Goal: Task Accomplishment & Management: Manage account settings

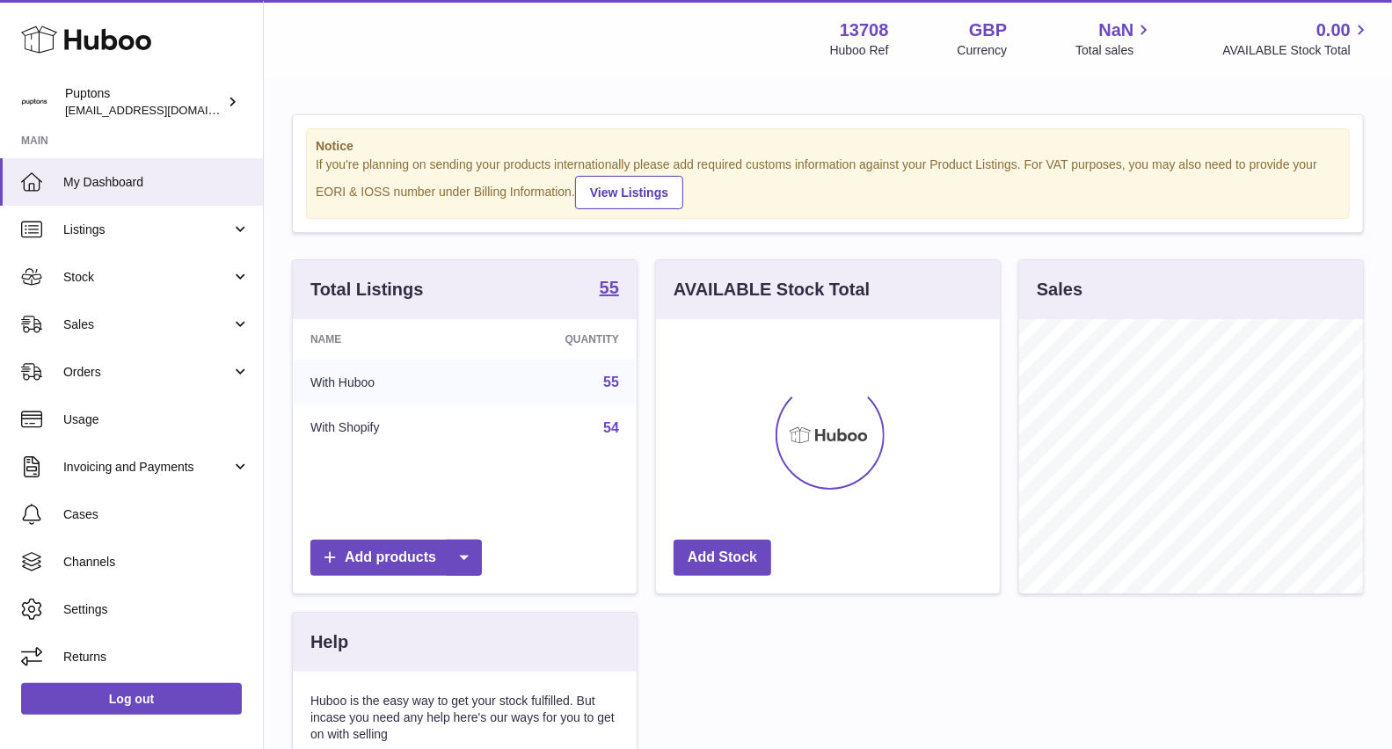
scroll to position [274, 344]
click at [90, 321] on span "Sales" at bounding box center [147, 325] width 168 height 17
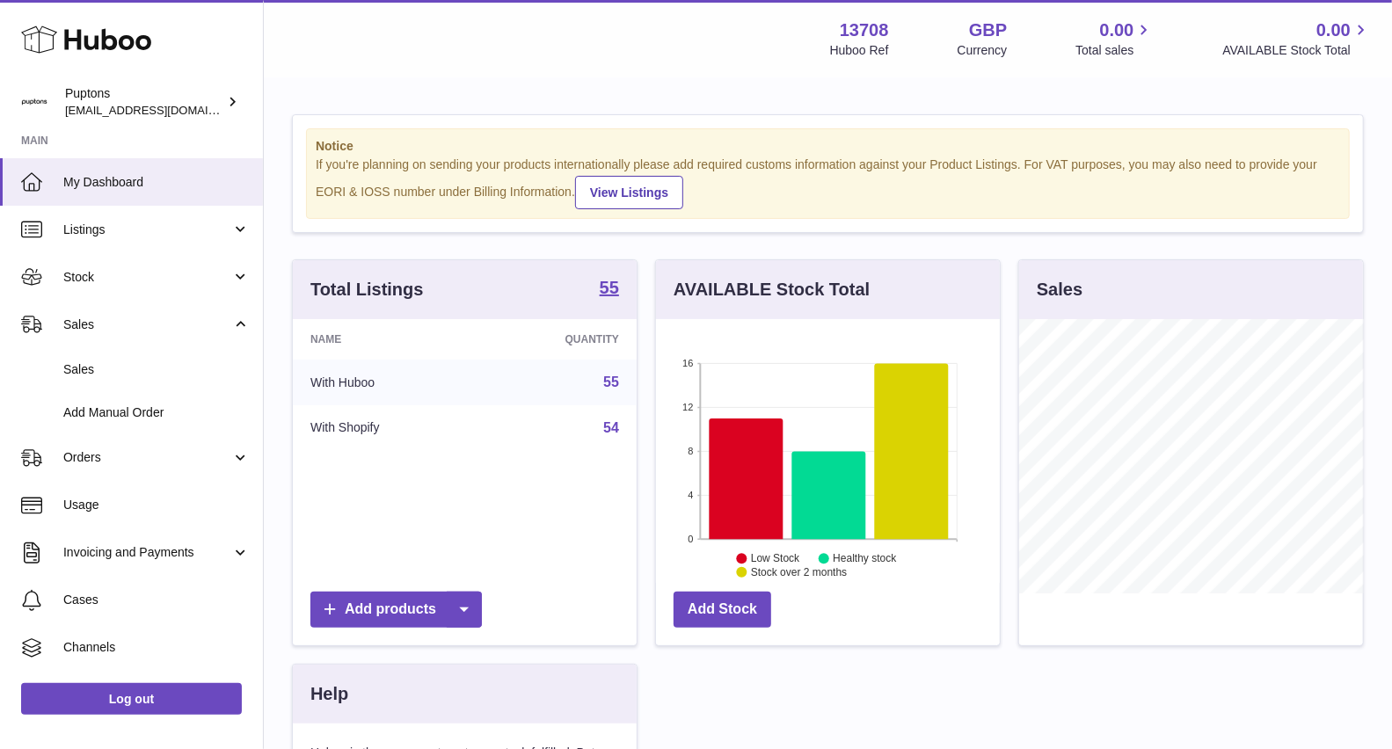
click at [97, 364] on span "Sales" at bounding box center [156, 369] width 186 height 17
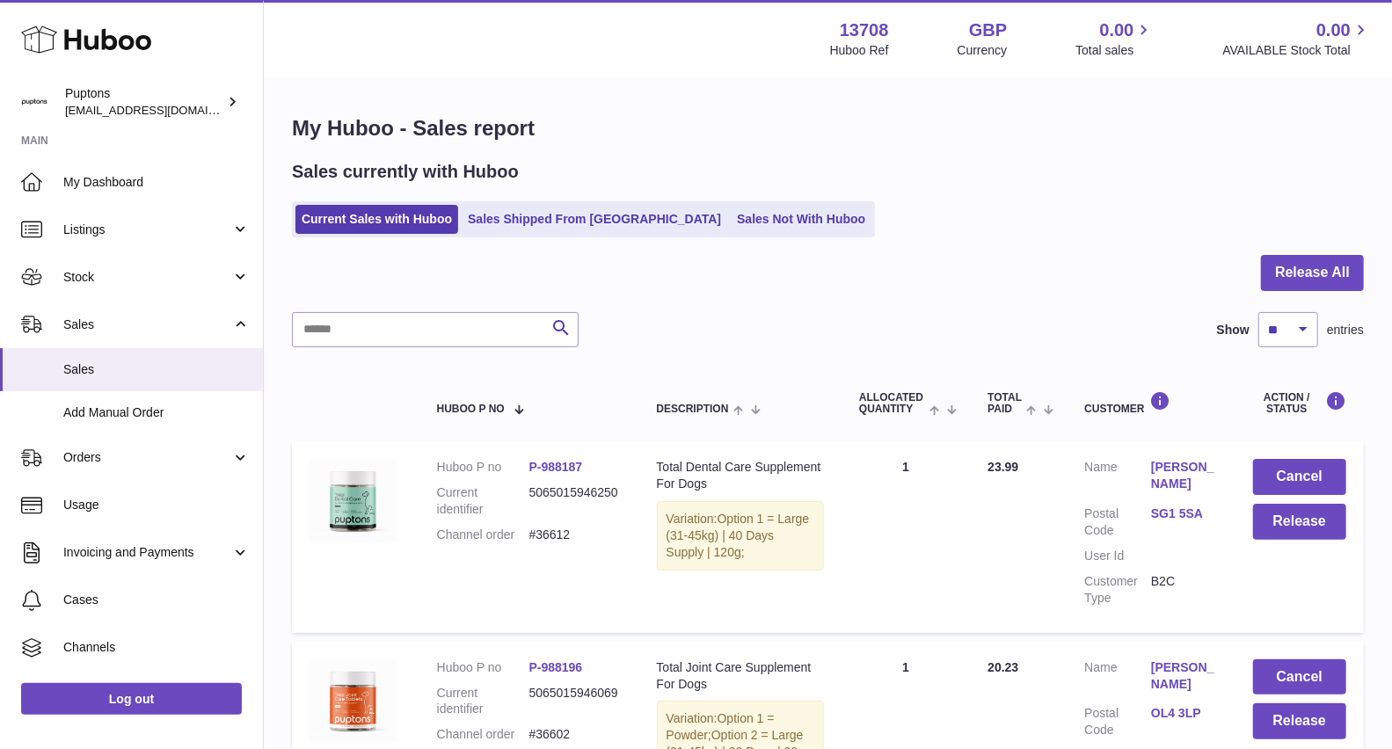
click at [578, 220] on link "Sales Shipped From [GEOGRAPHIC_DATA]" at bounding box center [595, 219] width 266 height 29
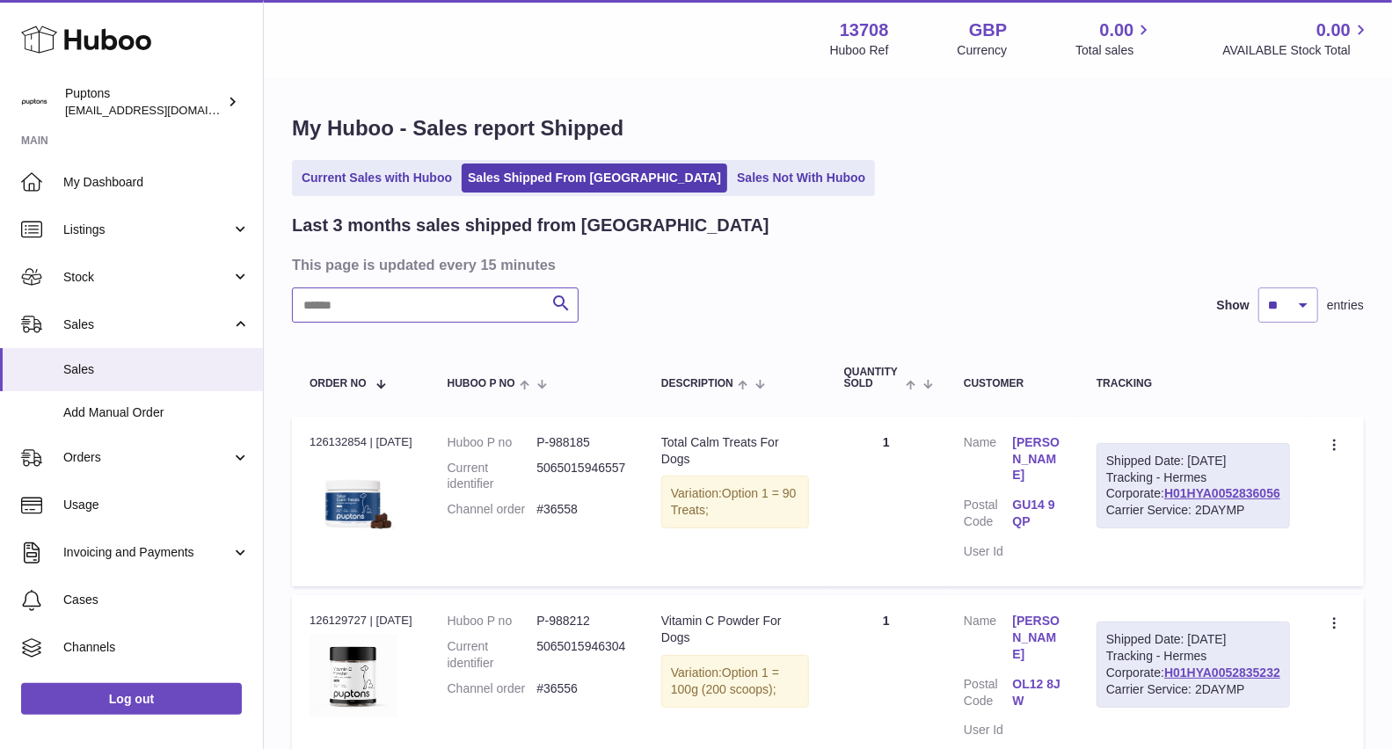
click at [397, 317] on input "text" at bounding box center [435, 305] width 287 height 35
paste input "*****"
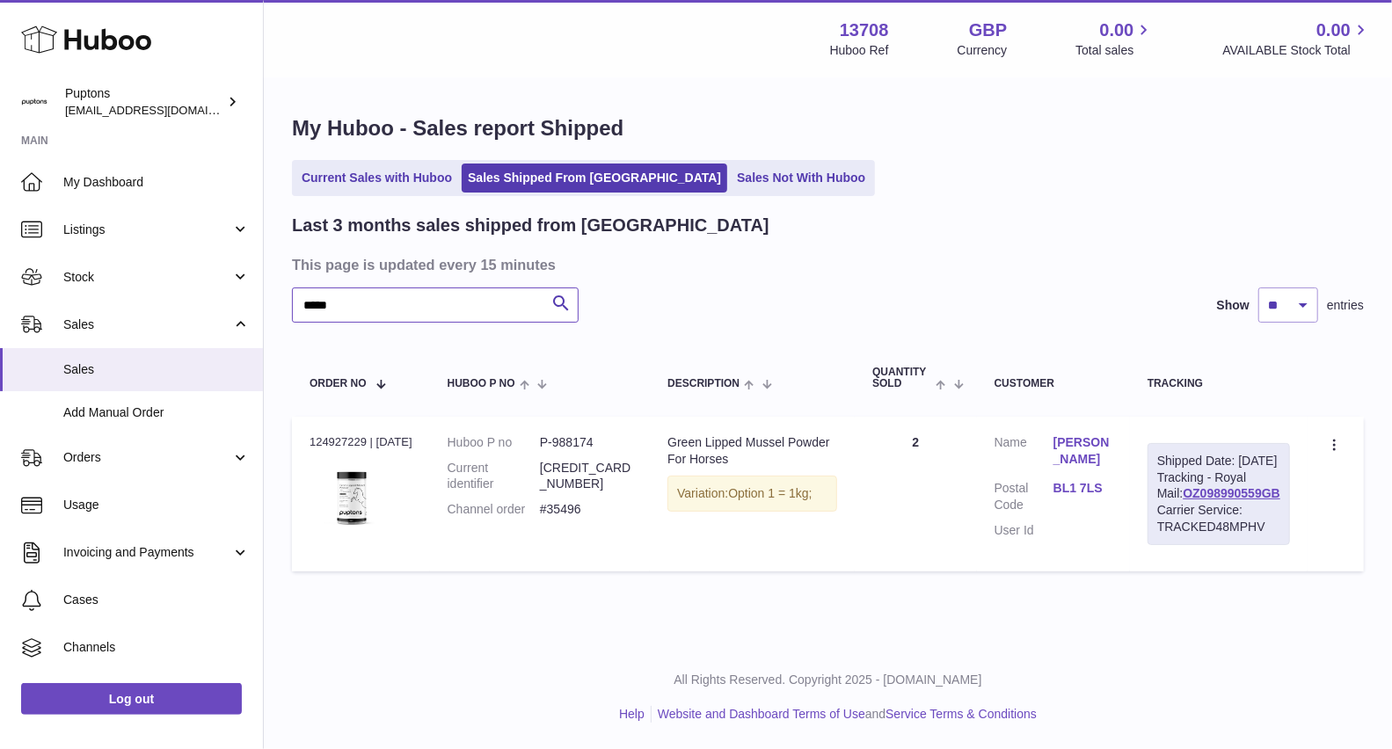
type input "*****"
click at [111, 170] on link "My Dashboard" at bounding box center [131, 181] width 263 height 47
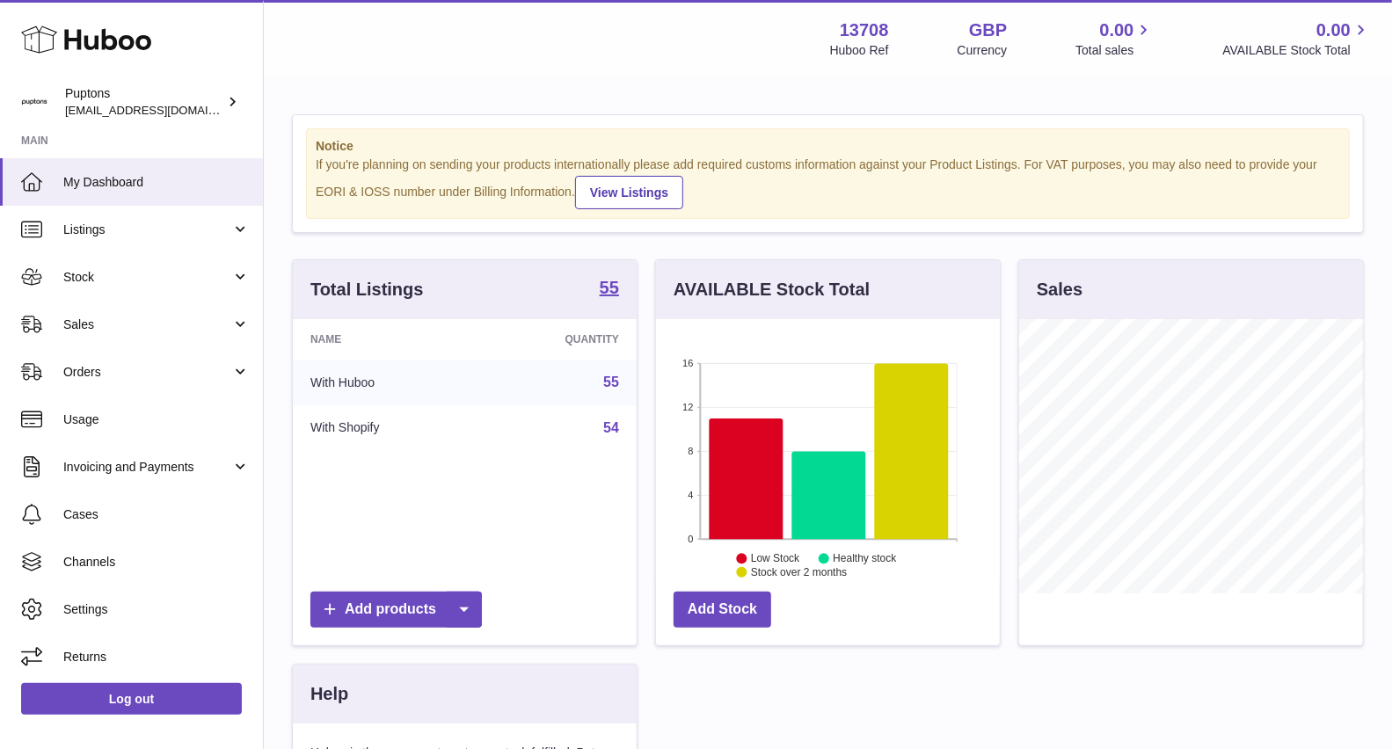
scroll to position [274, 344]
click at [82, 326] on span "Sales" at bounding box center [147, 325] width 168 height 17
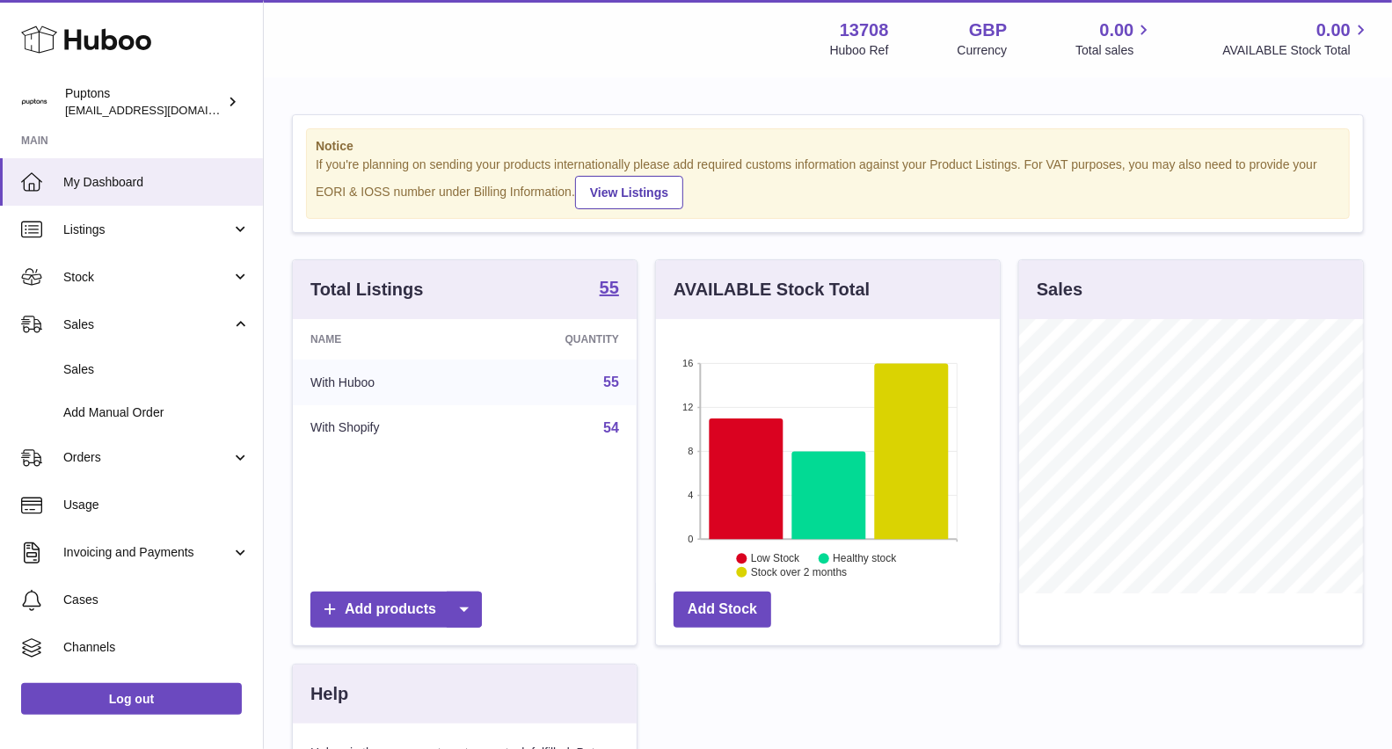
click at [112, 361] on link "Sales" at bounding box center [131, 369] width 263 height 43
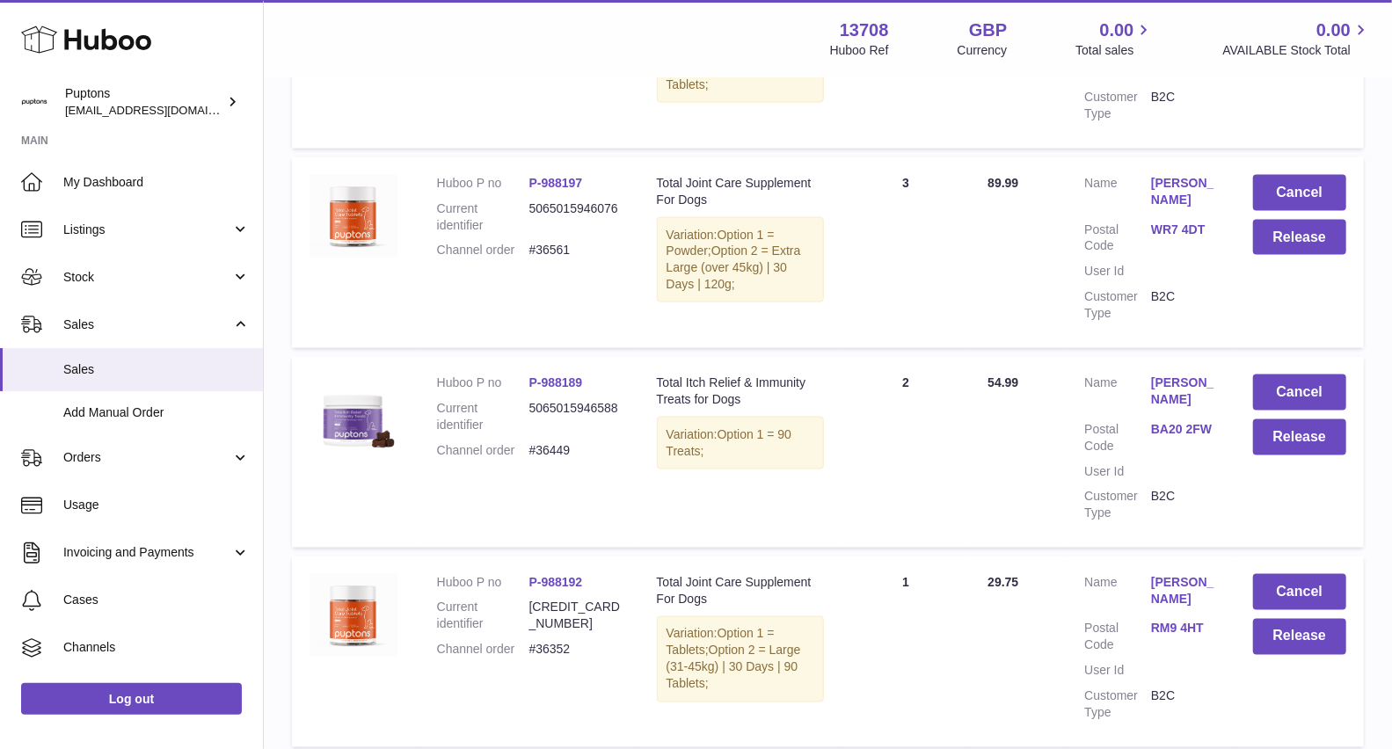
scroll to position [1386, 0]
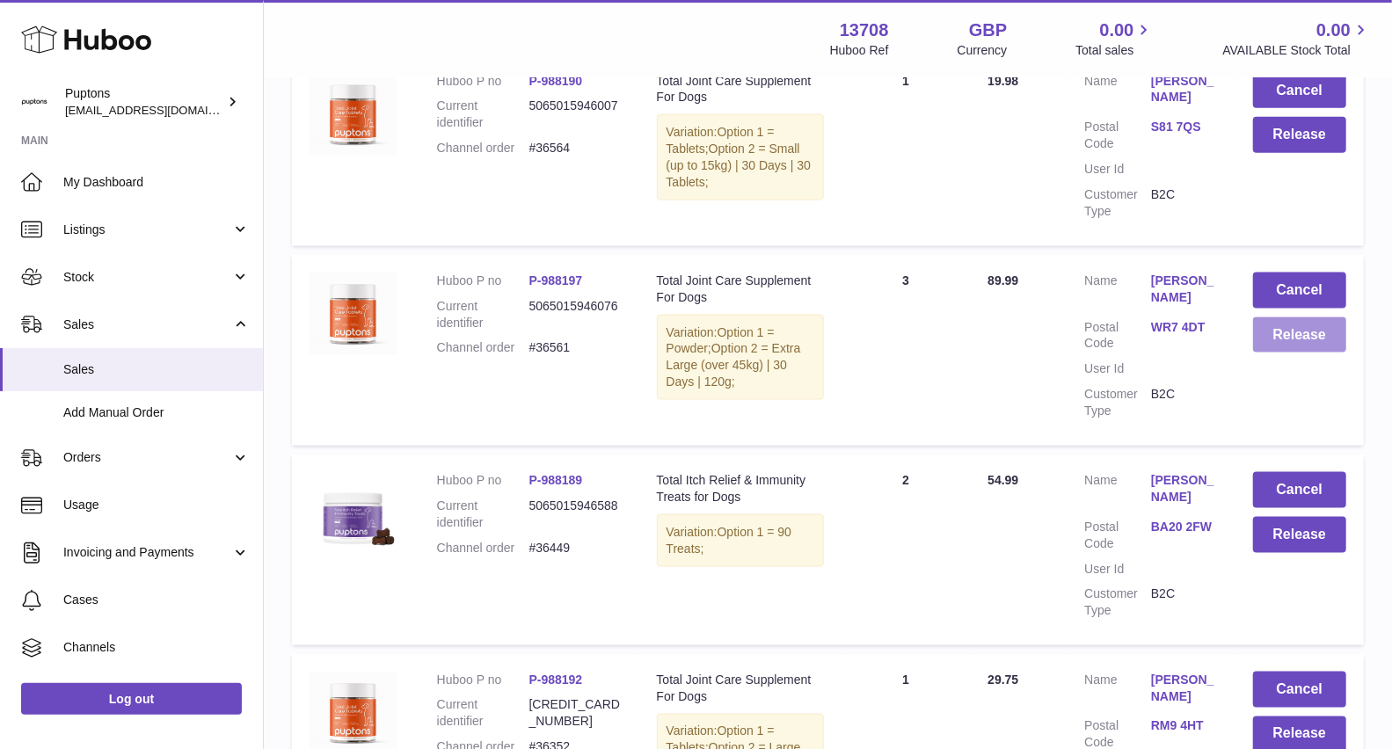
click at [1308, 334] on button "Release" at bounding box center [1299, 336] width 93 height 36
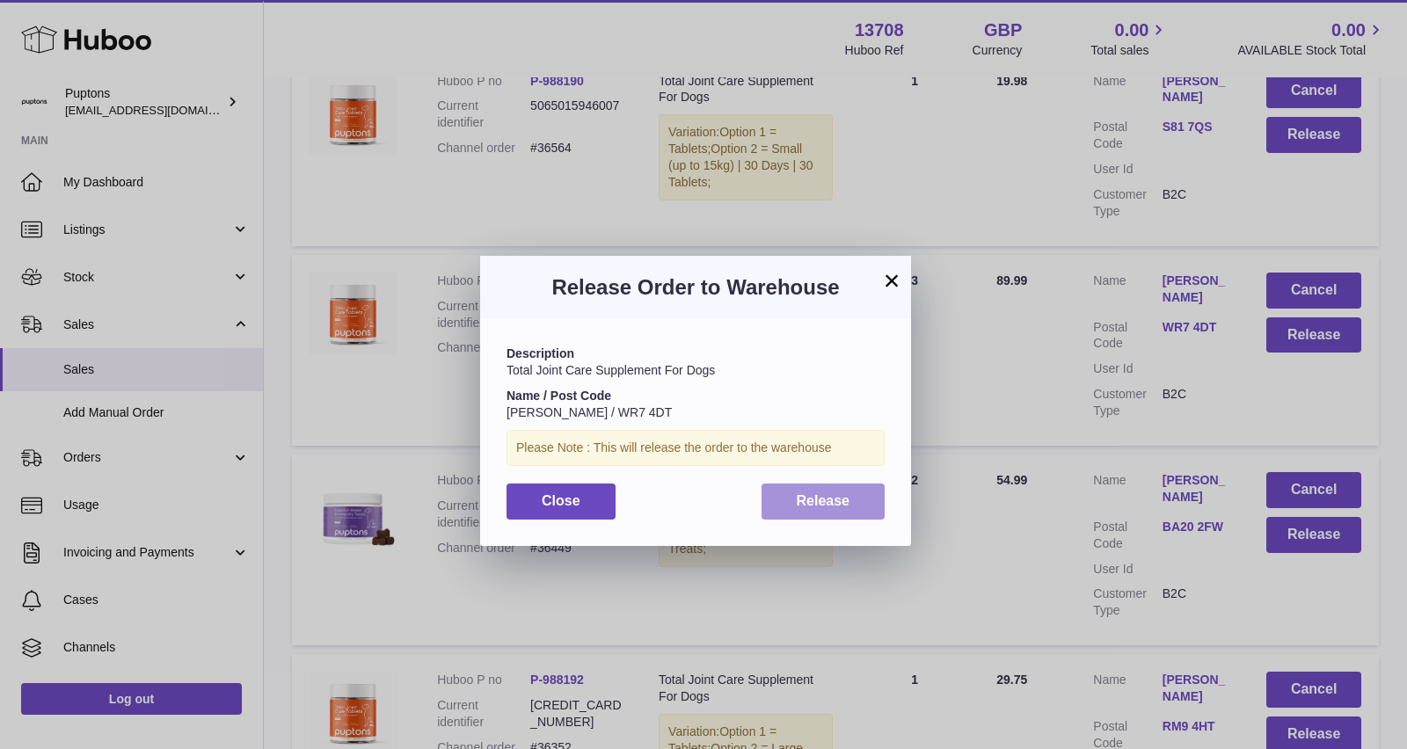
click at [820, 512] on button "Release" at bounding box center [824, 502] width 124 height 36
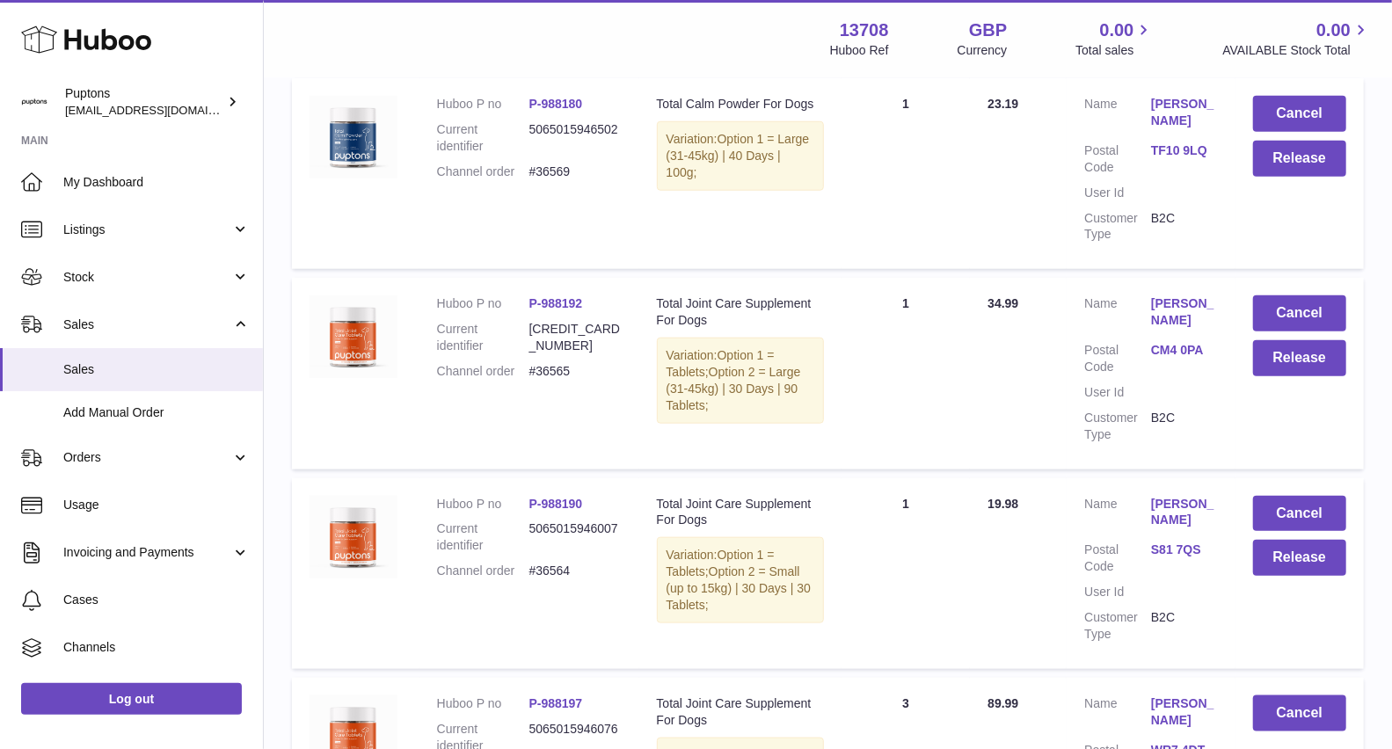
scroll to position [897, 0]
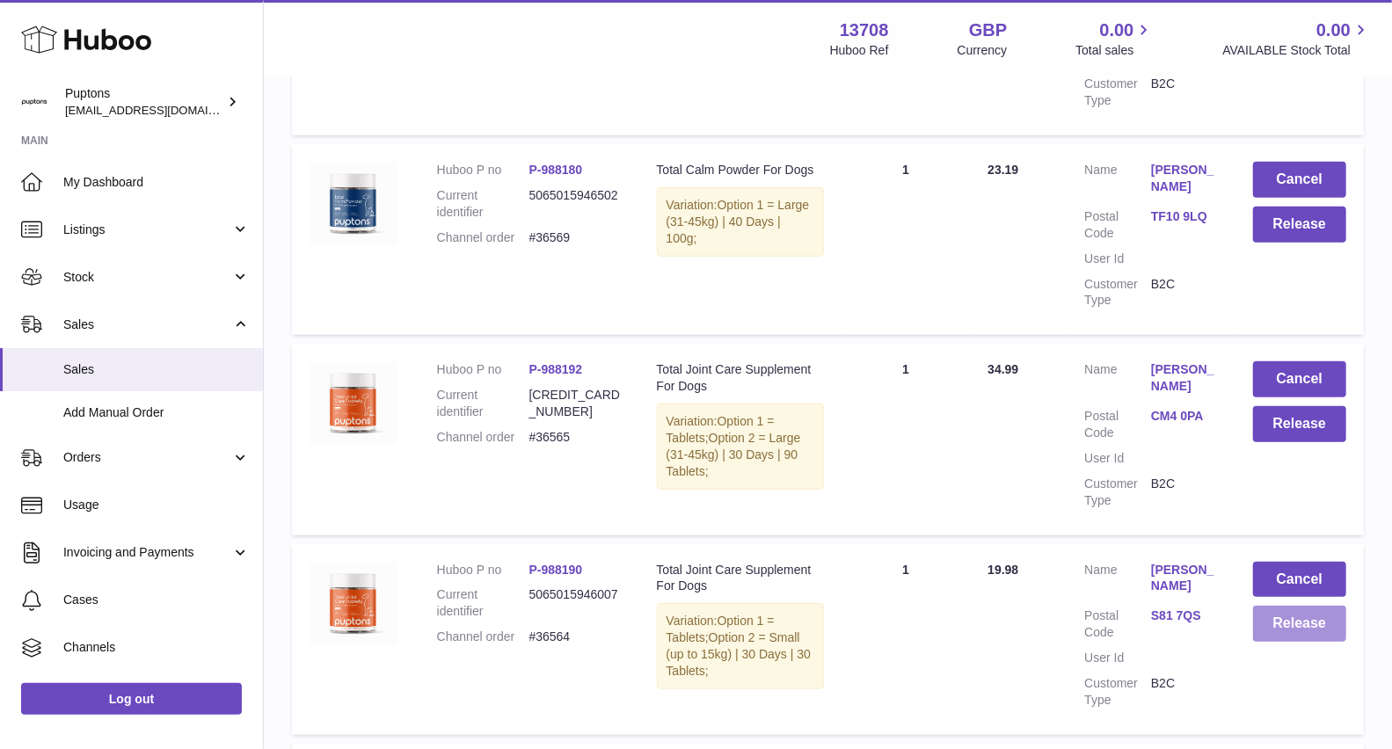
click at [1332, 624] on button "Release" at bounding box center [1299, 624] width 93 height 36
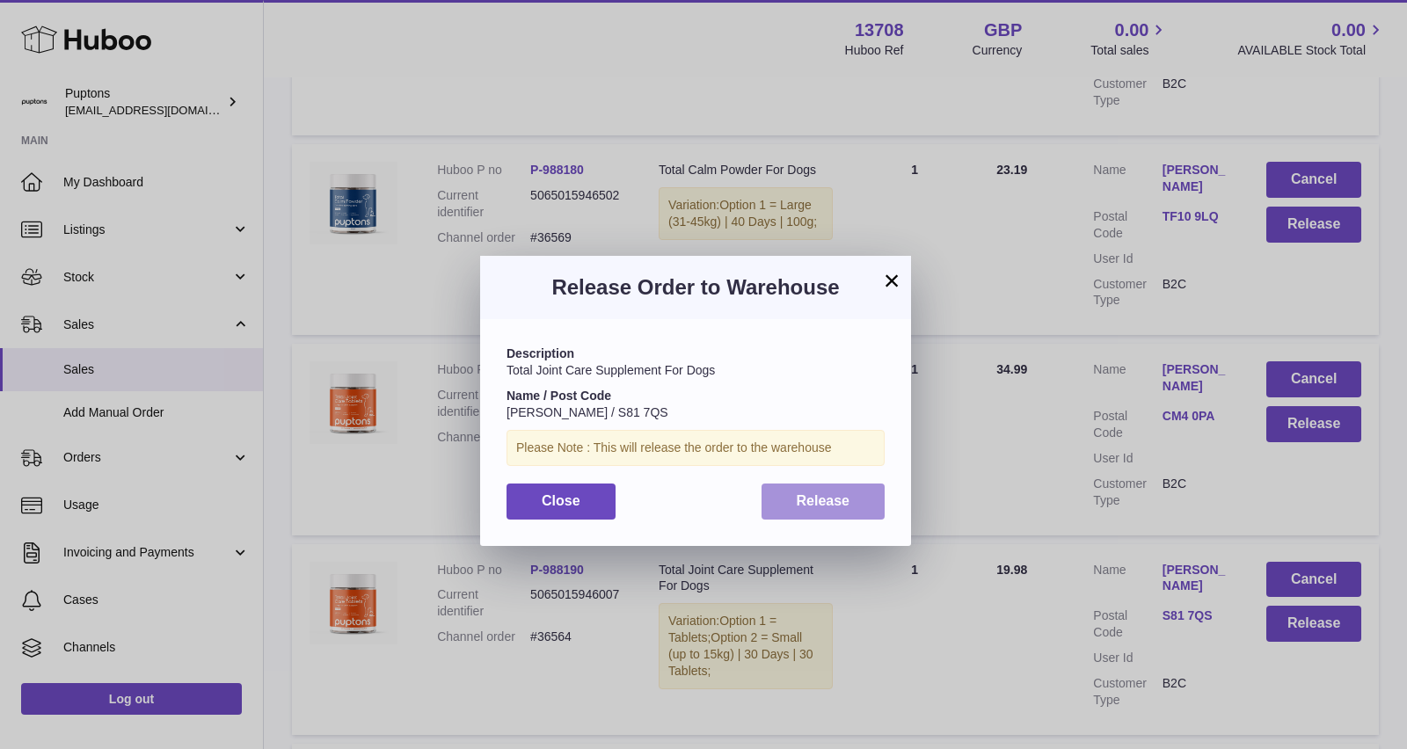
click at [842, 508] on span "Release" at bounding box center [824, 500] width 54 height 15
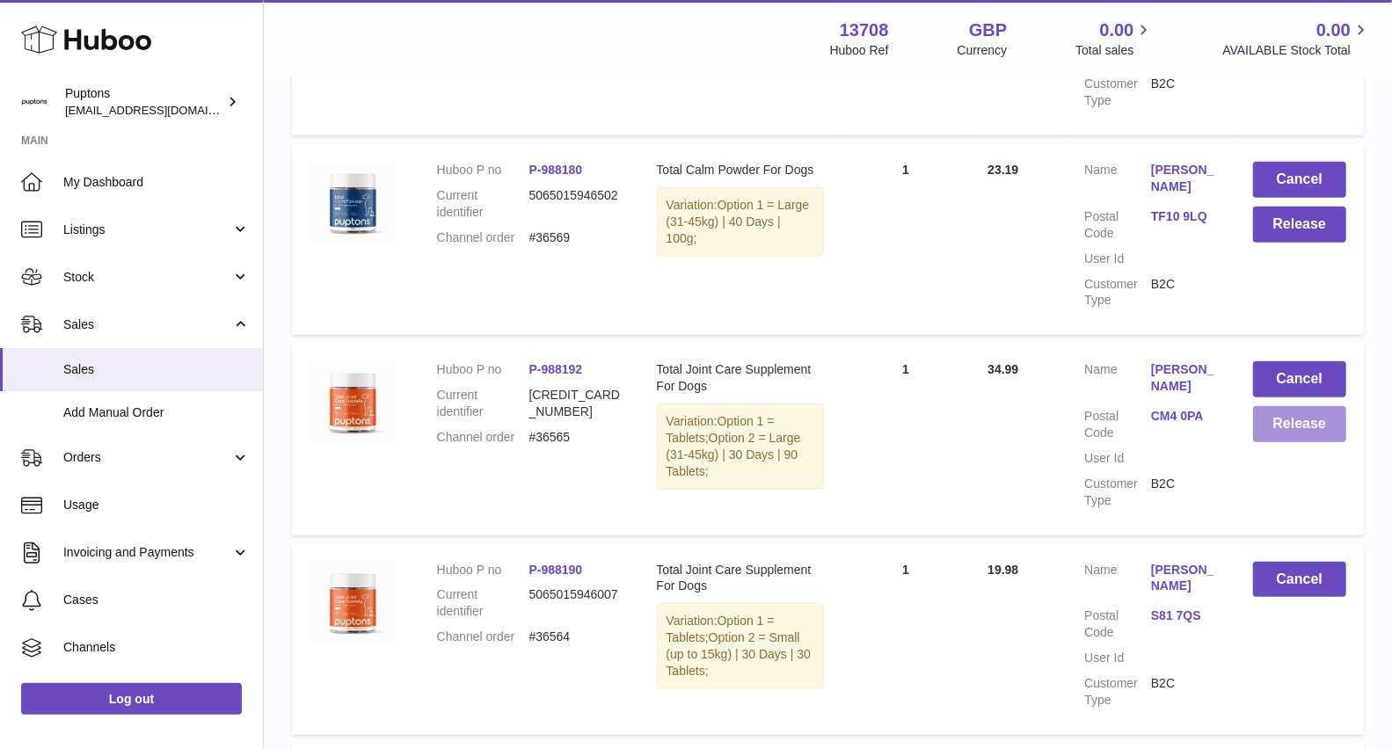
click at [1303, 436] on button "Release" at bounding box center [1299, 424] width 93 height 36
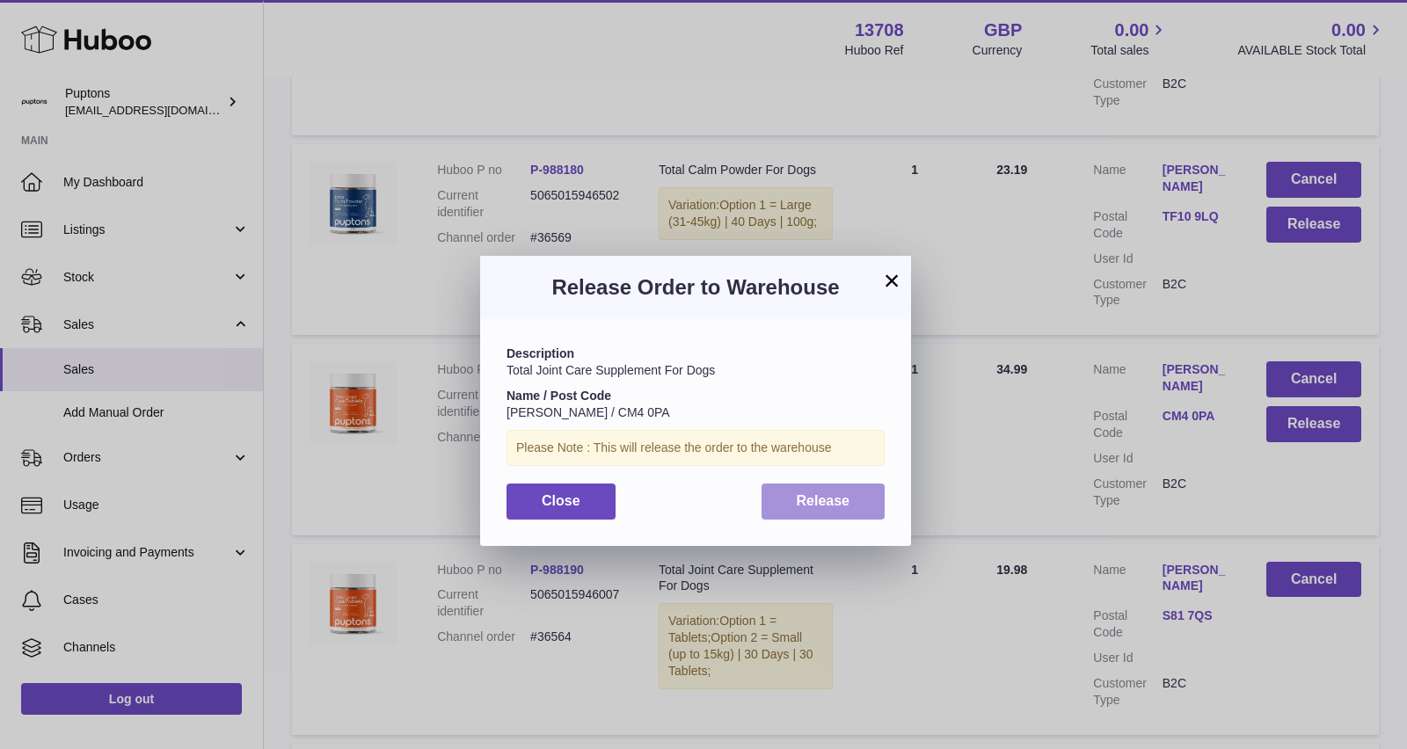
click at [854, 501] on button "Release" at bounding box center [824, 502] width 124 height 36
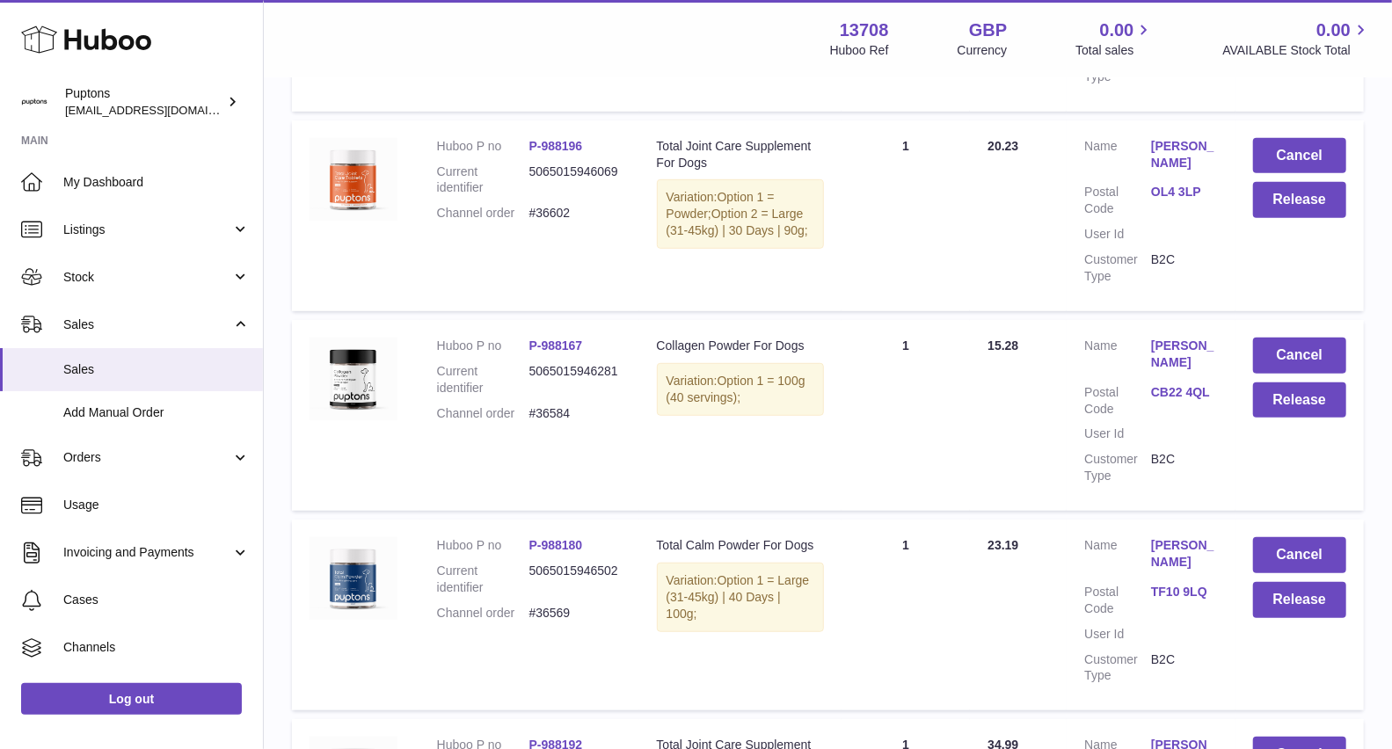
scroll to position [507, 0]
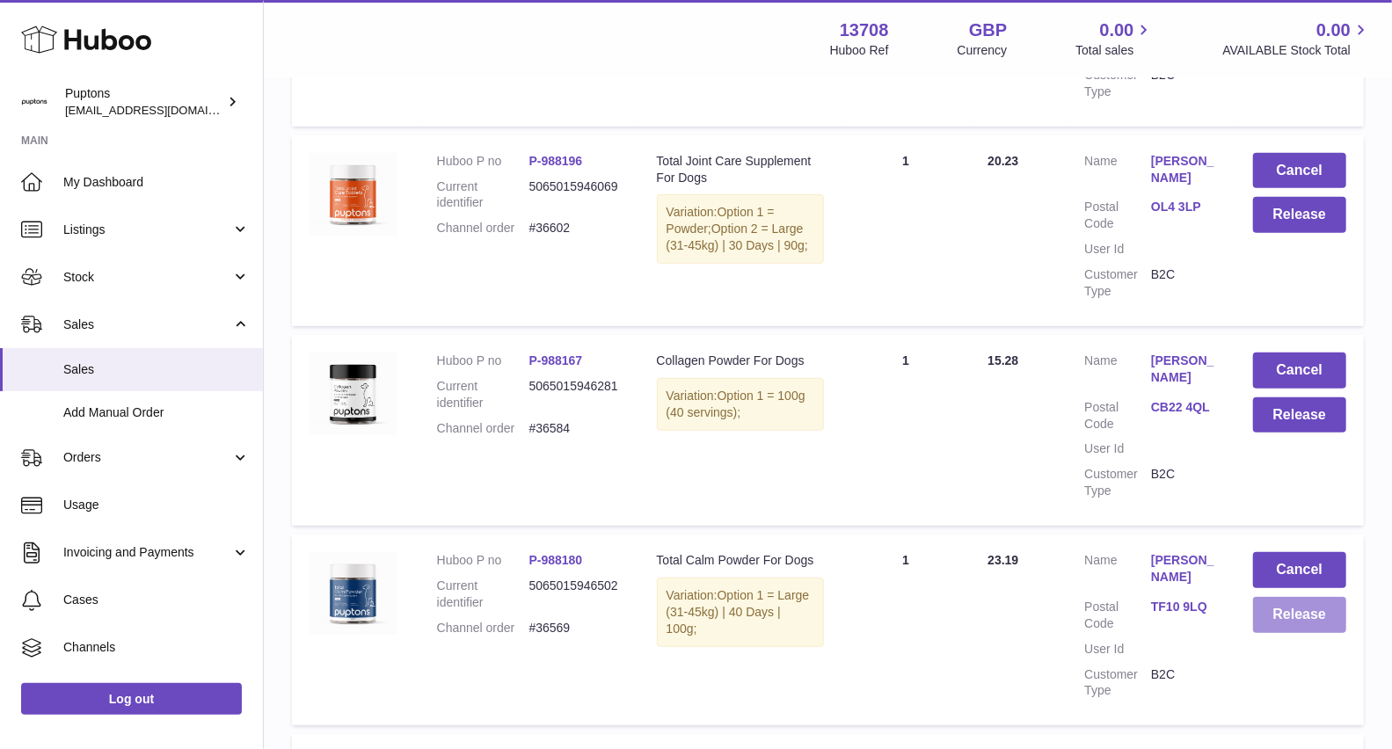
click at [1291, 619] on button "Release" at bounding box center [1299, 615] width 93 height 36
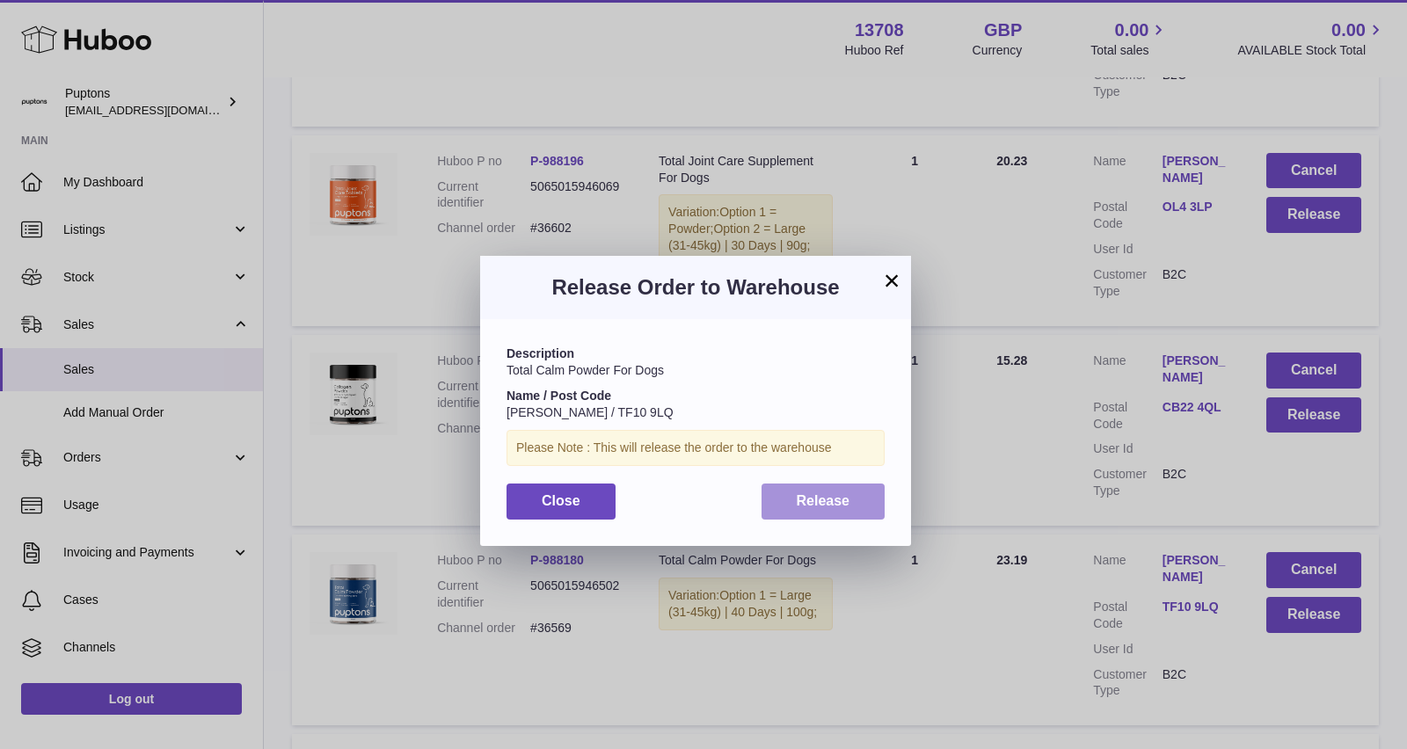
click at [821, 508] on span "Release" at bounding box center [824, 500] width 54 height 15
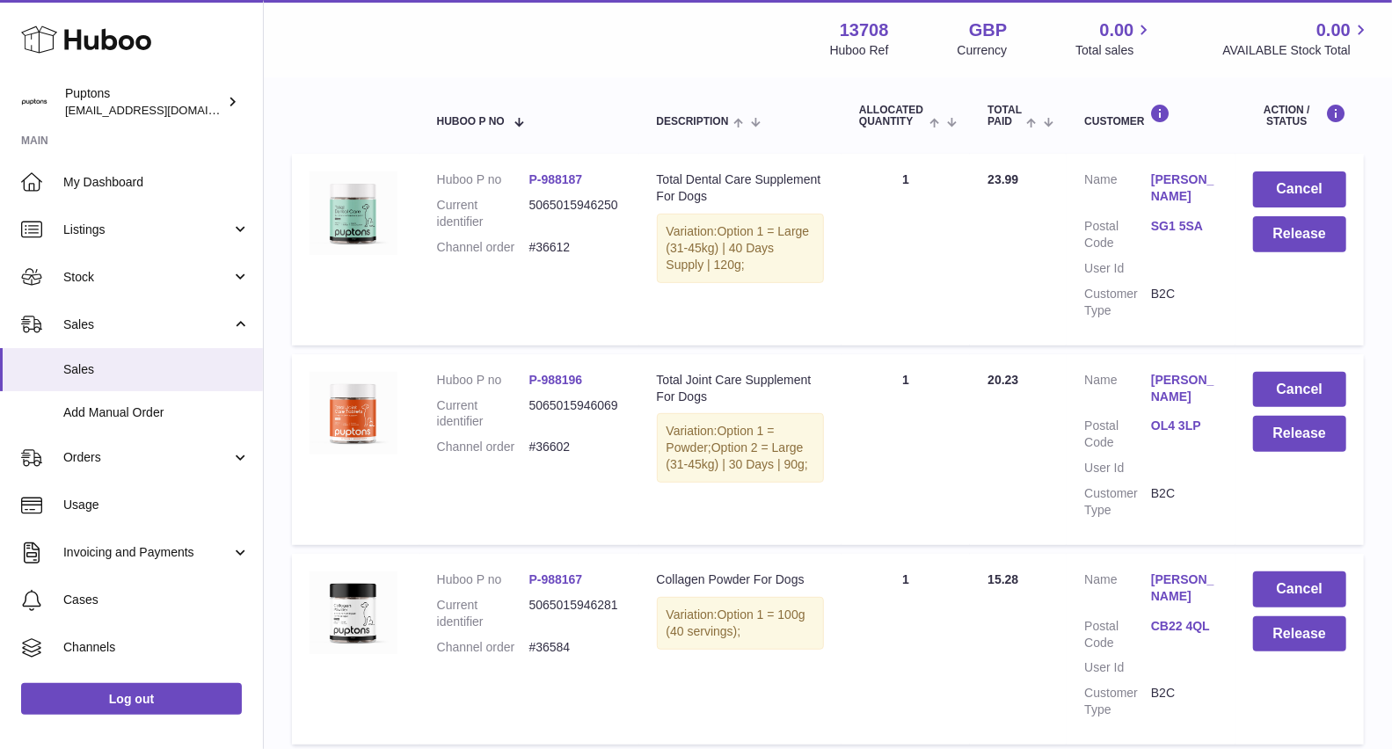
scroll to position [310, 0]
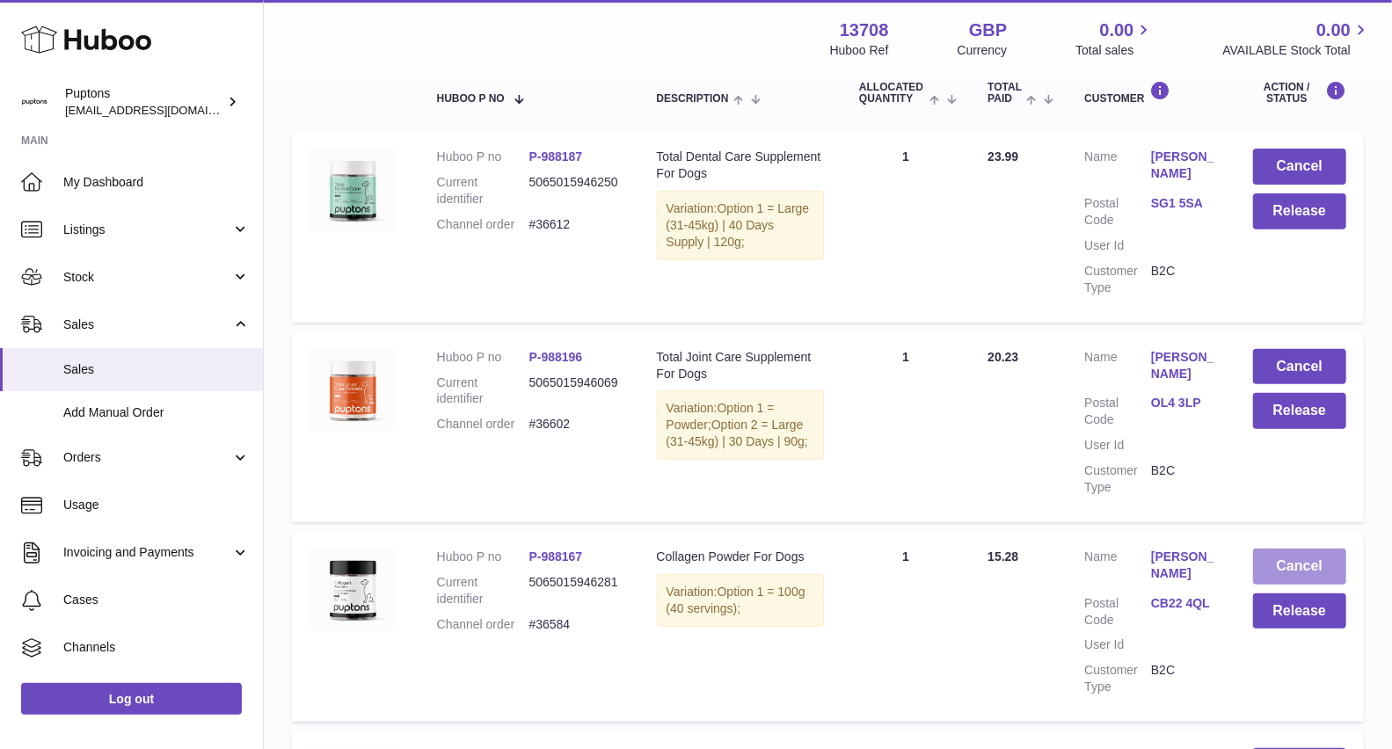
click at [1284, 563] on button "Cancel" at bounding box center [1299, 567] width 93 height 36
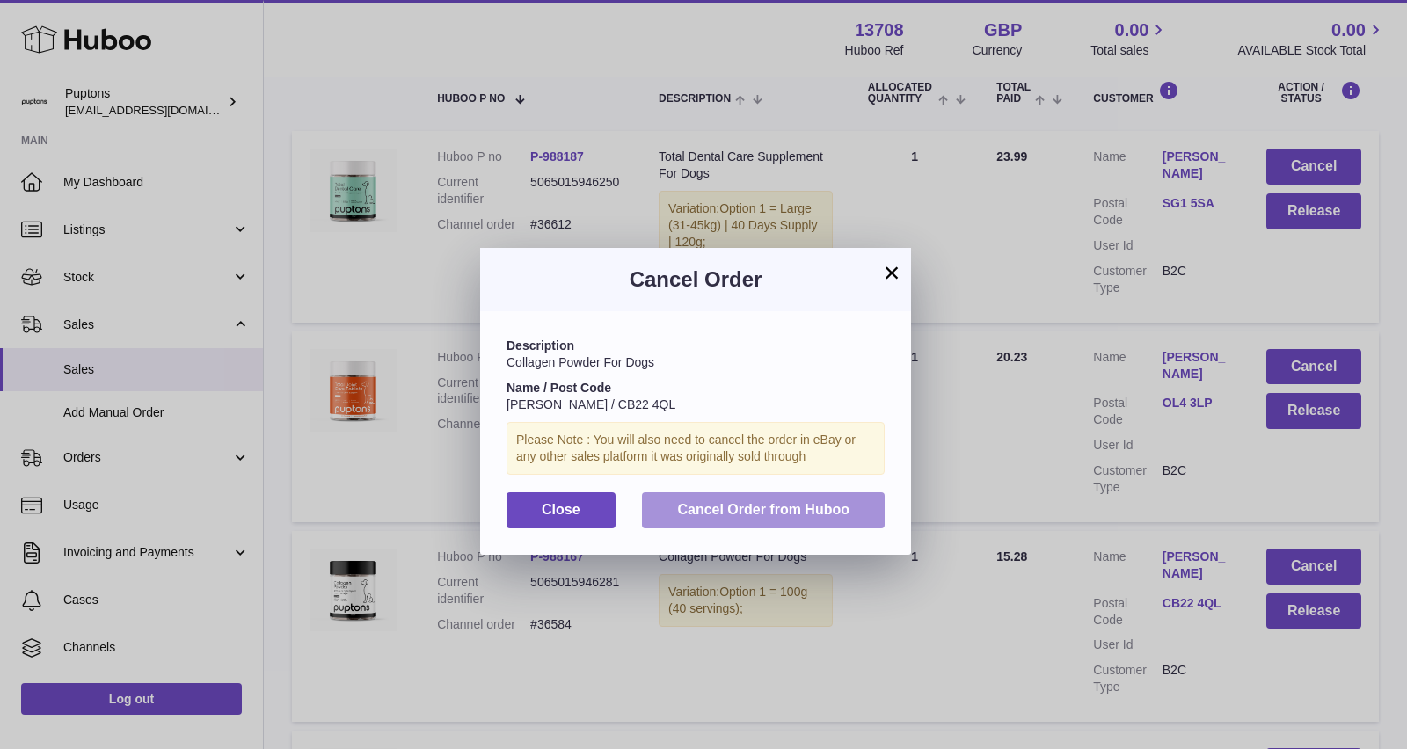
click at [741, 502] on span "Cancel Order from Huboo" at bounding box center [763, 509] width 172 height 15
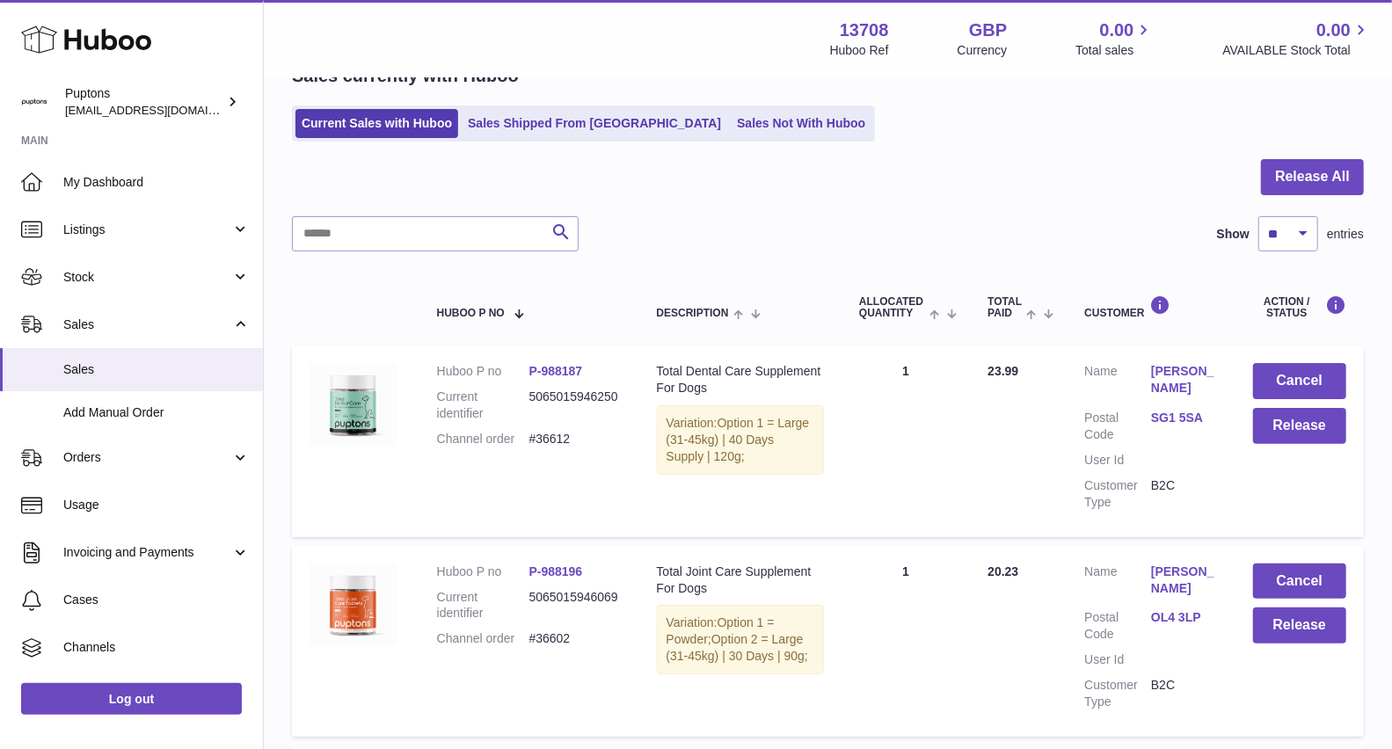
scroll to position [115, 0]
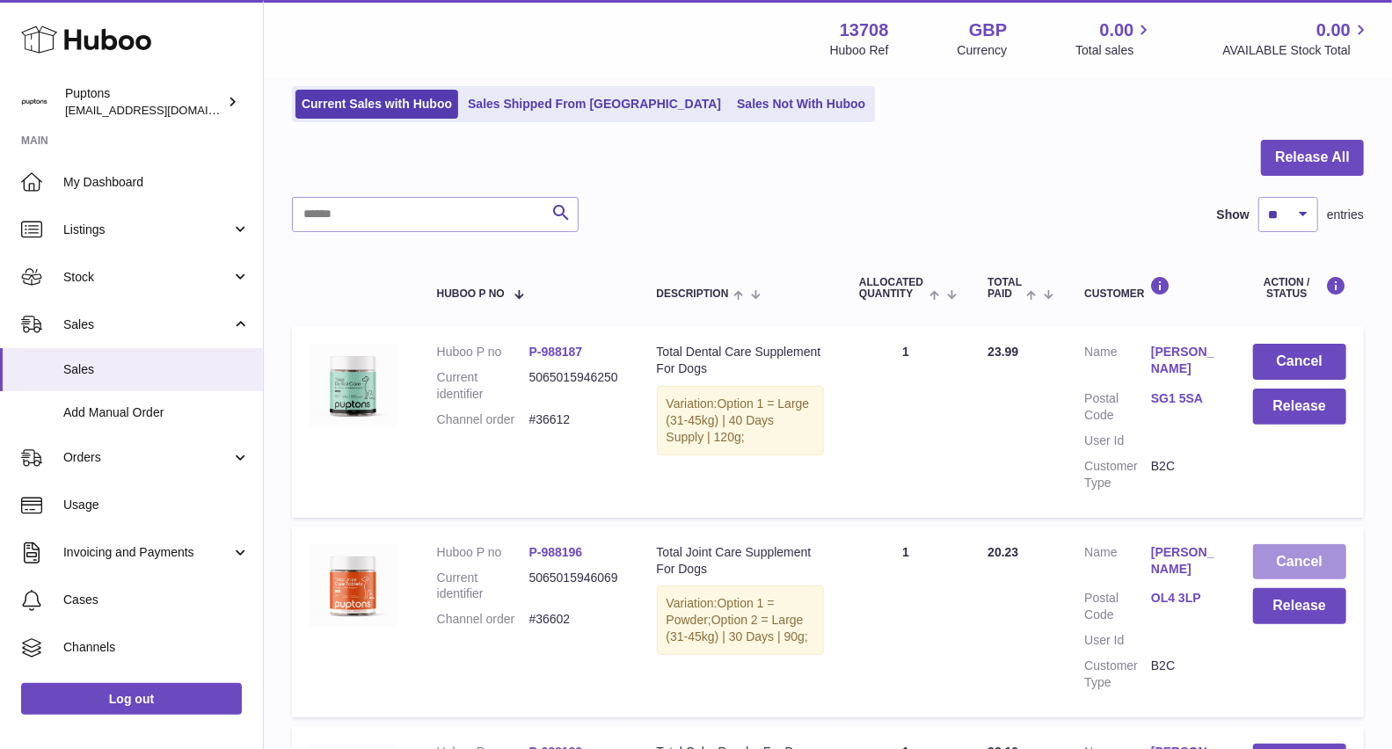
click at [1287, 564] on button "Cancel" at bounding box center [1299, 562] width 93 height 36
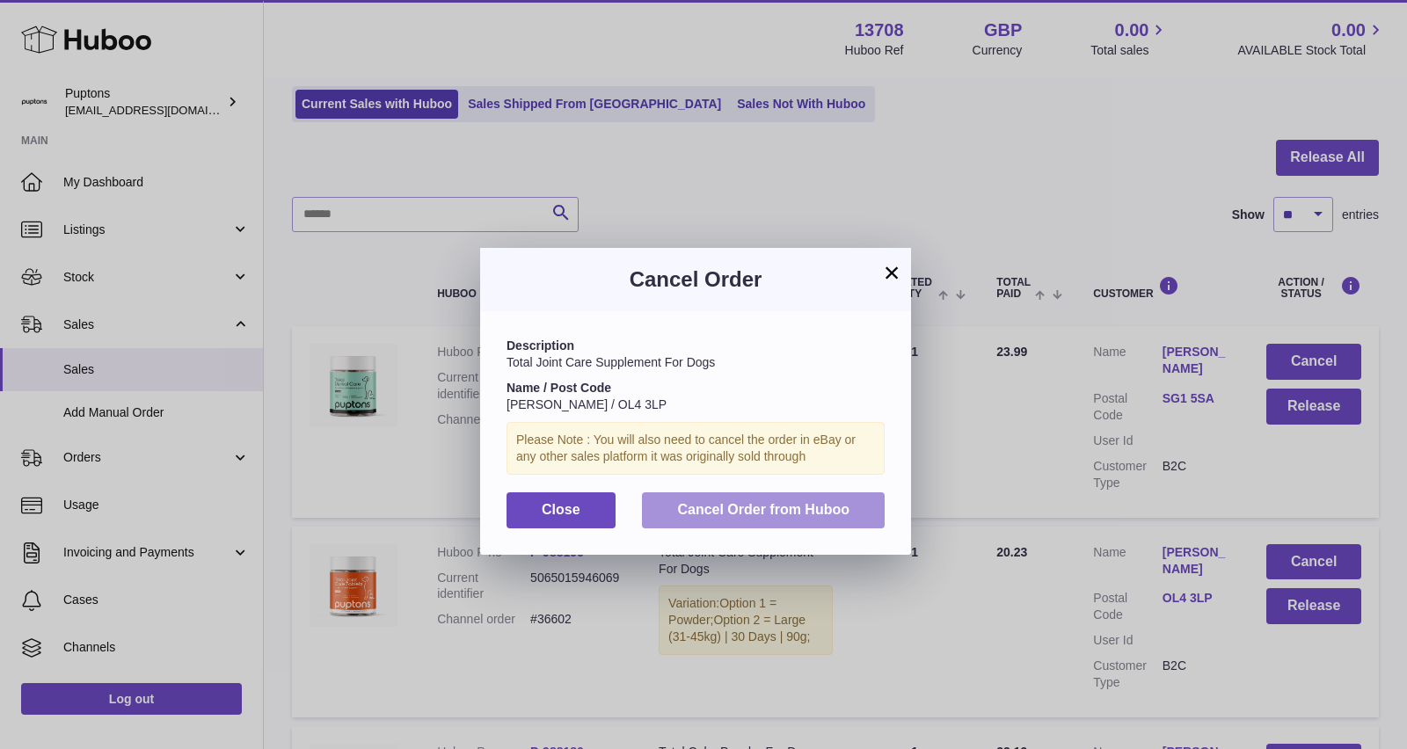
click at [770, 502] on span "Cancel Order from Huboo" at bounding box center [763, 509] width 172 height 15
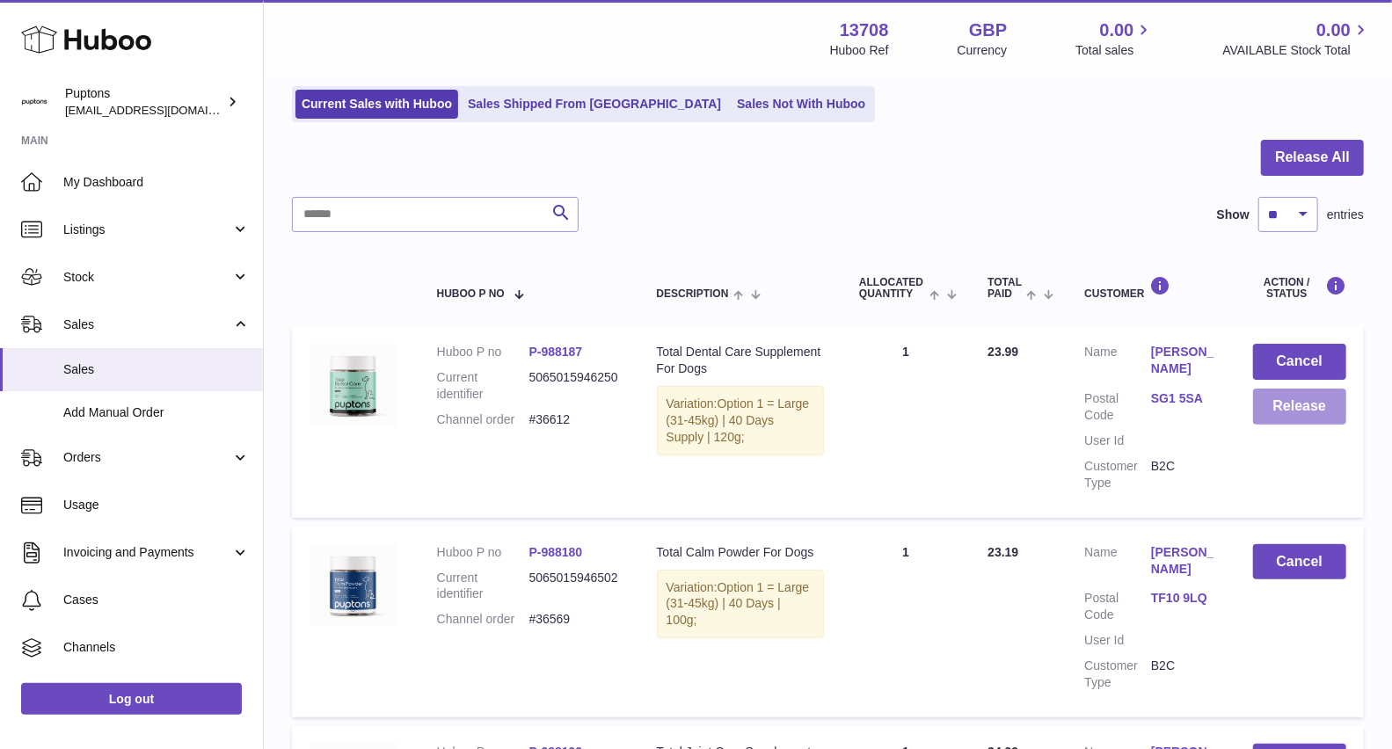
drag, startPoint x: 1268, startPoint y: 409, endPoint x: 1260, endPoint y: 405, distance: 9.1
click at [1260, 405] on button "Release" at bounding box center [1299, 407] width 93 height 36
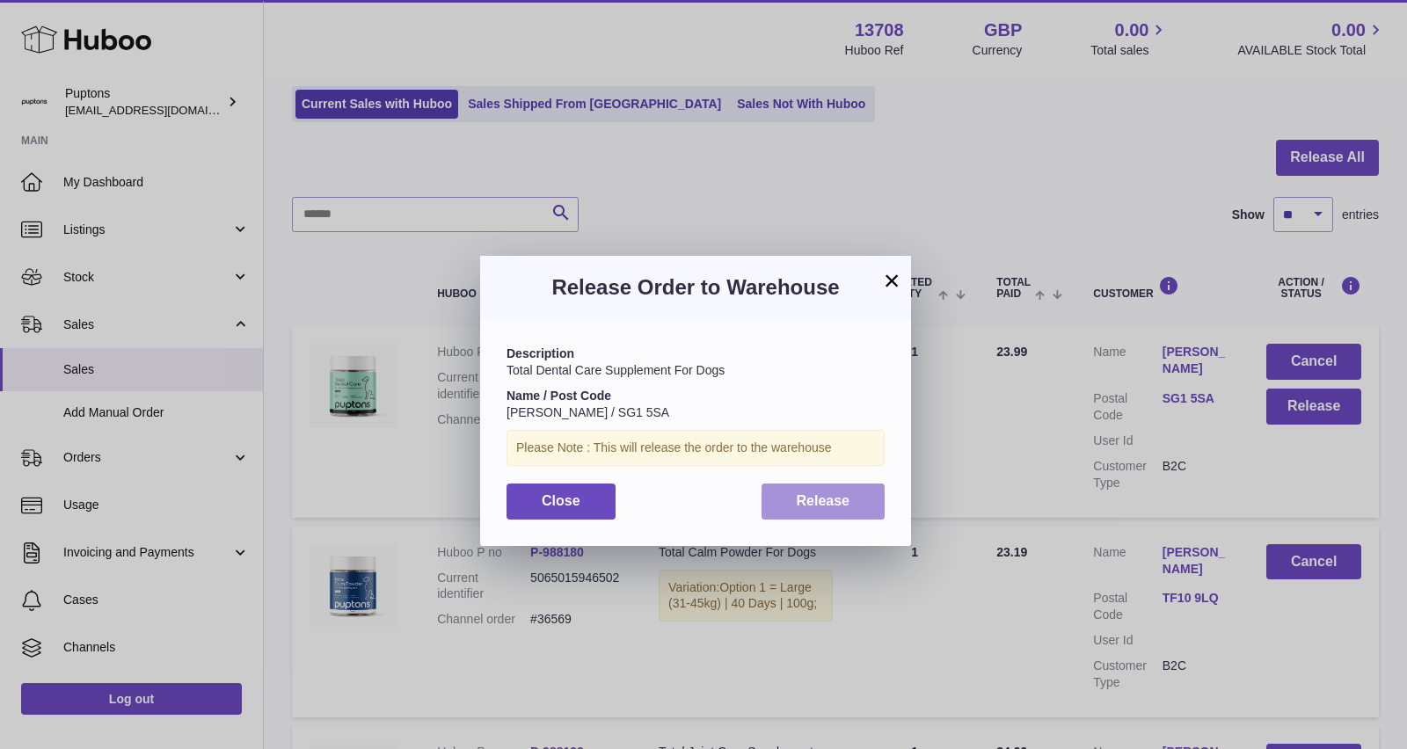
click at [799, 501] on span "Release" at bounding box center [824, 500] width 54 height 15
